Goal: Information Seeking & Learning: Learn about a topic

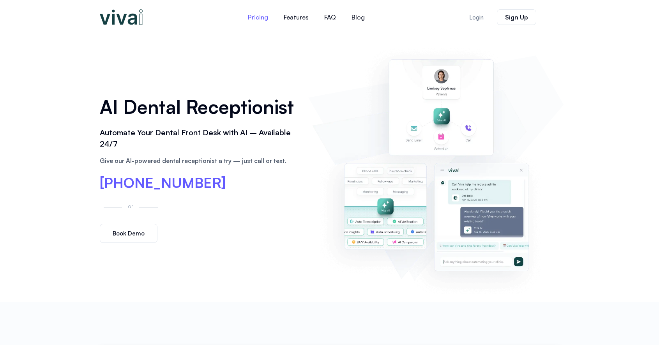
click at [261, 21] on link "Pricing" at bounding box center [258, 17] width 36 height 19
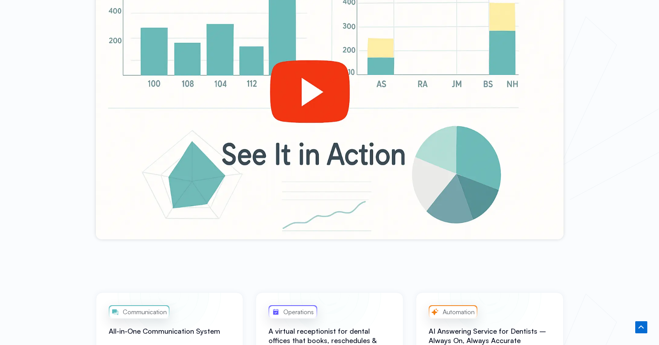
scroll to position [369, 0]
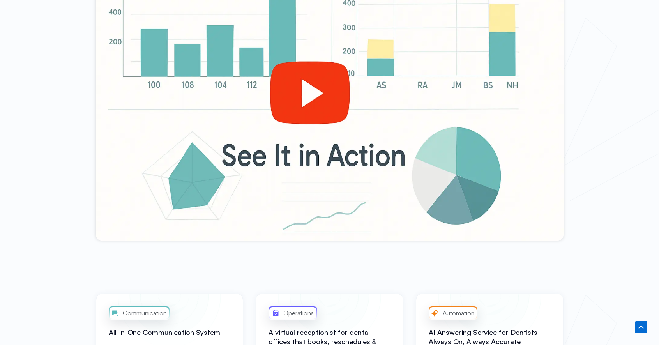
click at [298, 97] on div at bounding box center [329, 108] width 467 height 263
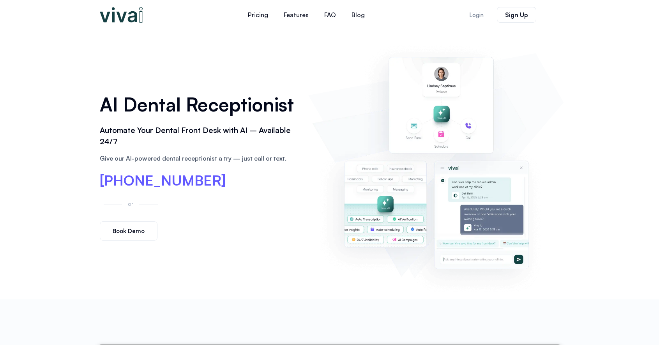
scroll to position [0, 0]
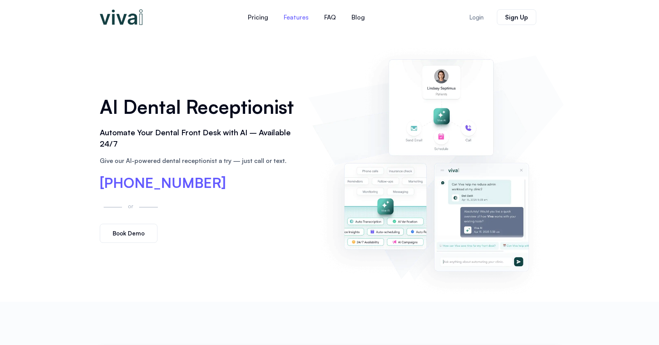
click at [300, 18] on link "Features" at bounding box center [296, 17] width 41 height 19
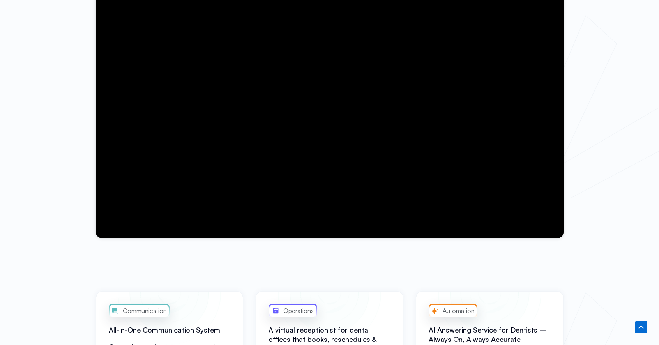
scroll to position [366, 0]
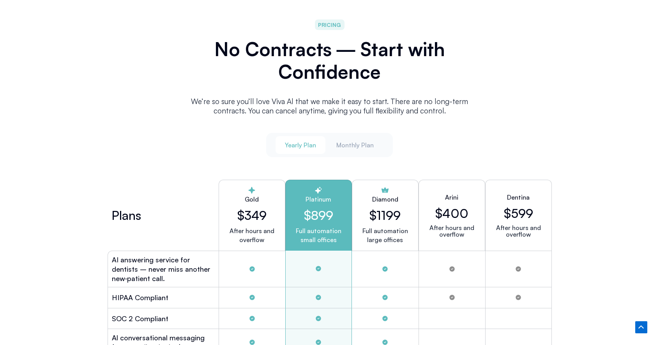
scroll to position [1985, 0]
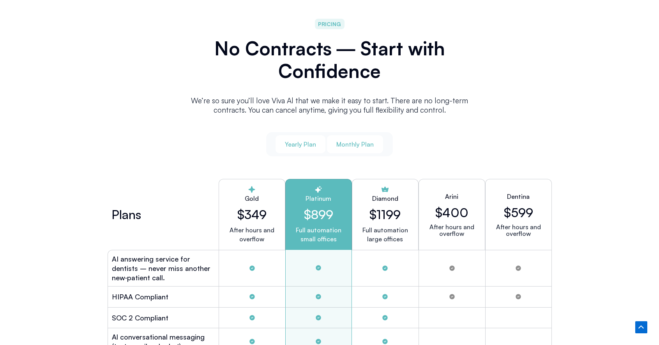
click at [362, 143] on span "Monthly Plan" at bounding box center [354, 144] width 37 height 9
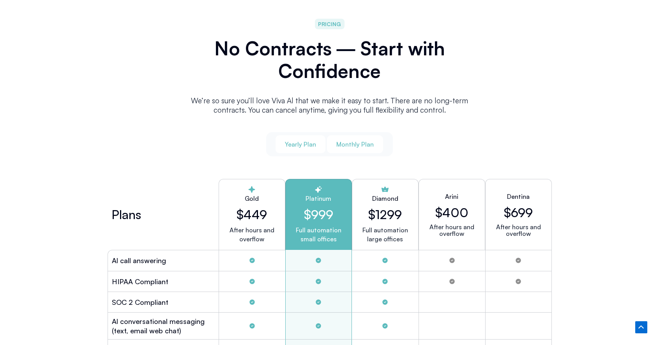
click at [315, 142] on span "Yearly Plan" at bounding box center [300, 144] width 31 height 9
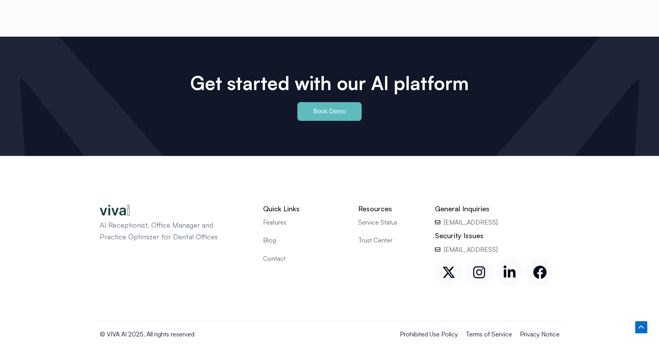
scroll to position [3643, 0]
